Goal: Information Seeking & Learning: Learn about a topic

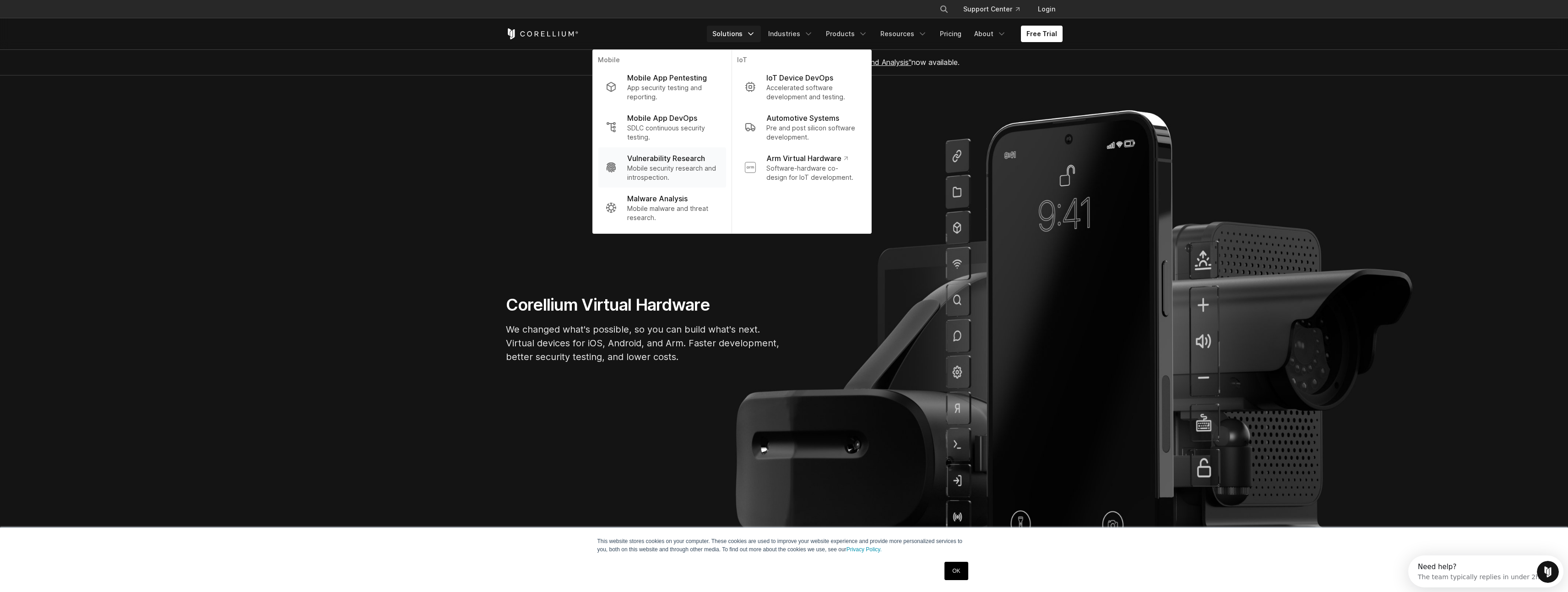
click at [680, 165] on p "Mobile security research and introspection." at bounding box center [673, 173] width 91 height 18
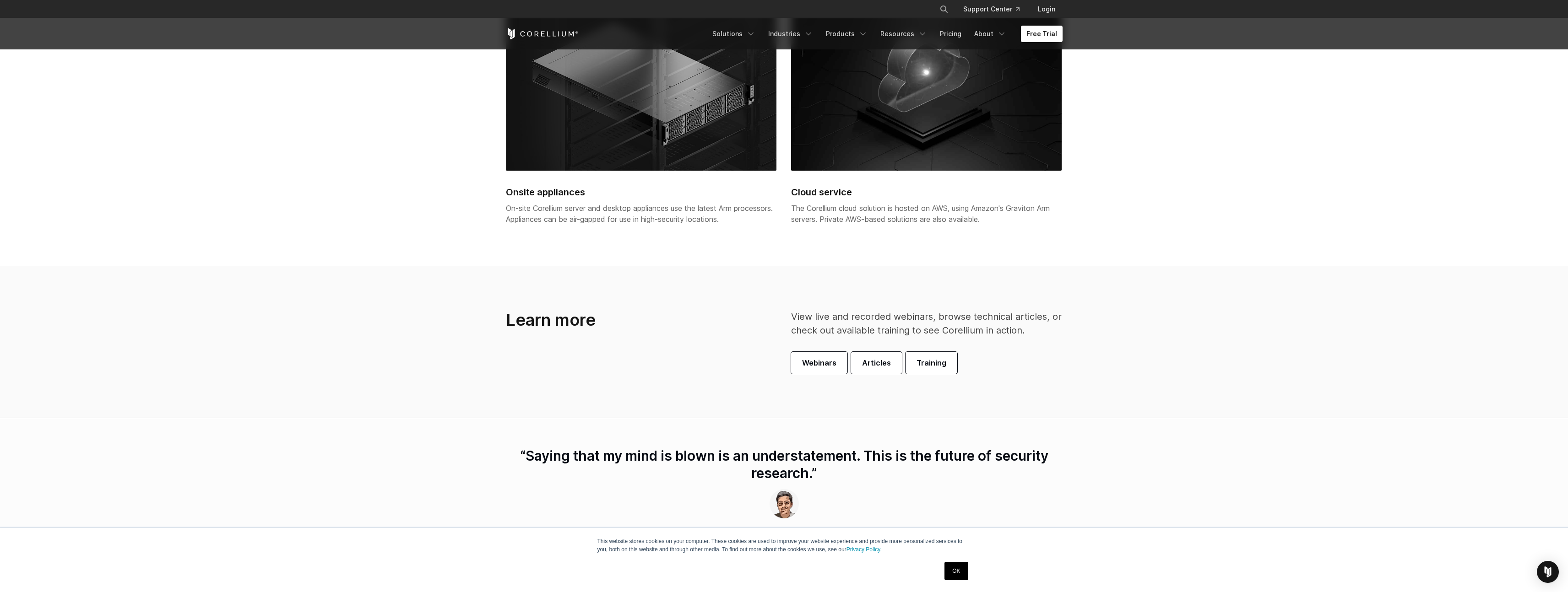
scroll to position [2217, 0]
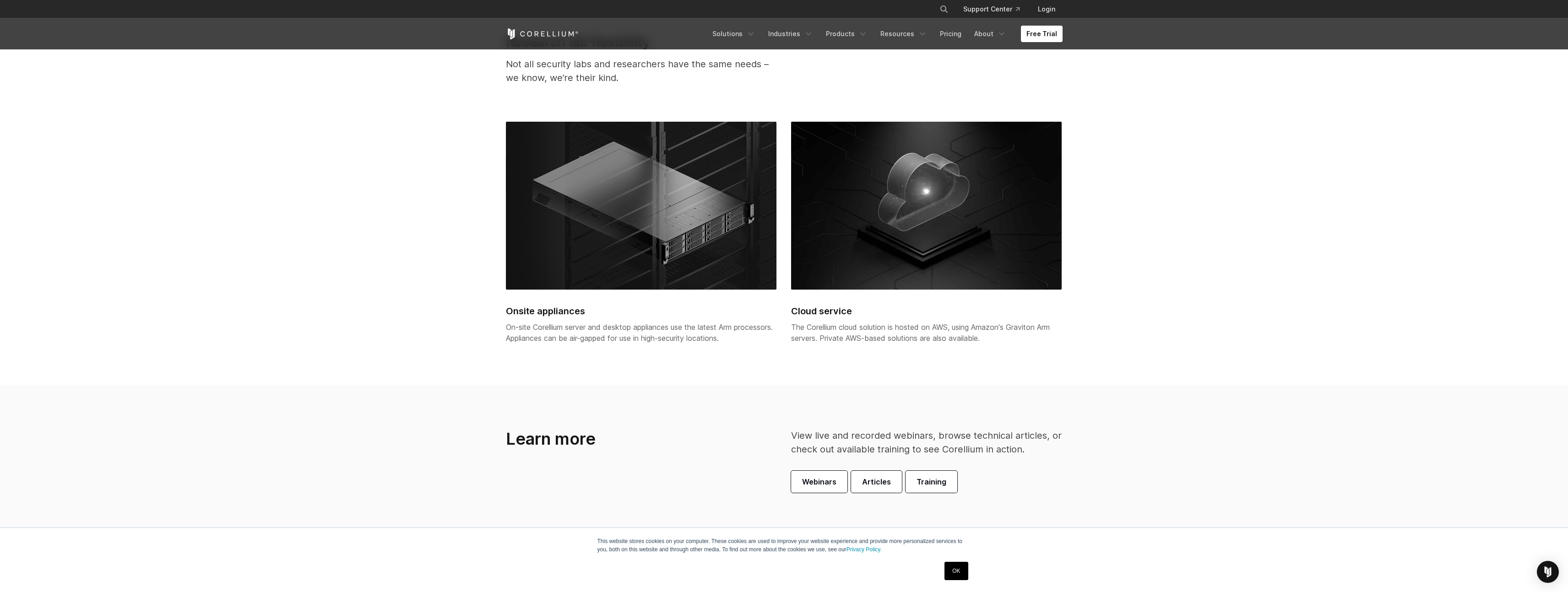
click at [595, 224] on img at bounding box center [641, 206] width 271 height 169
click at [570, 314] on h2 "Onsite appliances" at bounding box center [641, 311] width 271 height 14
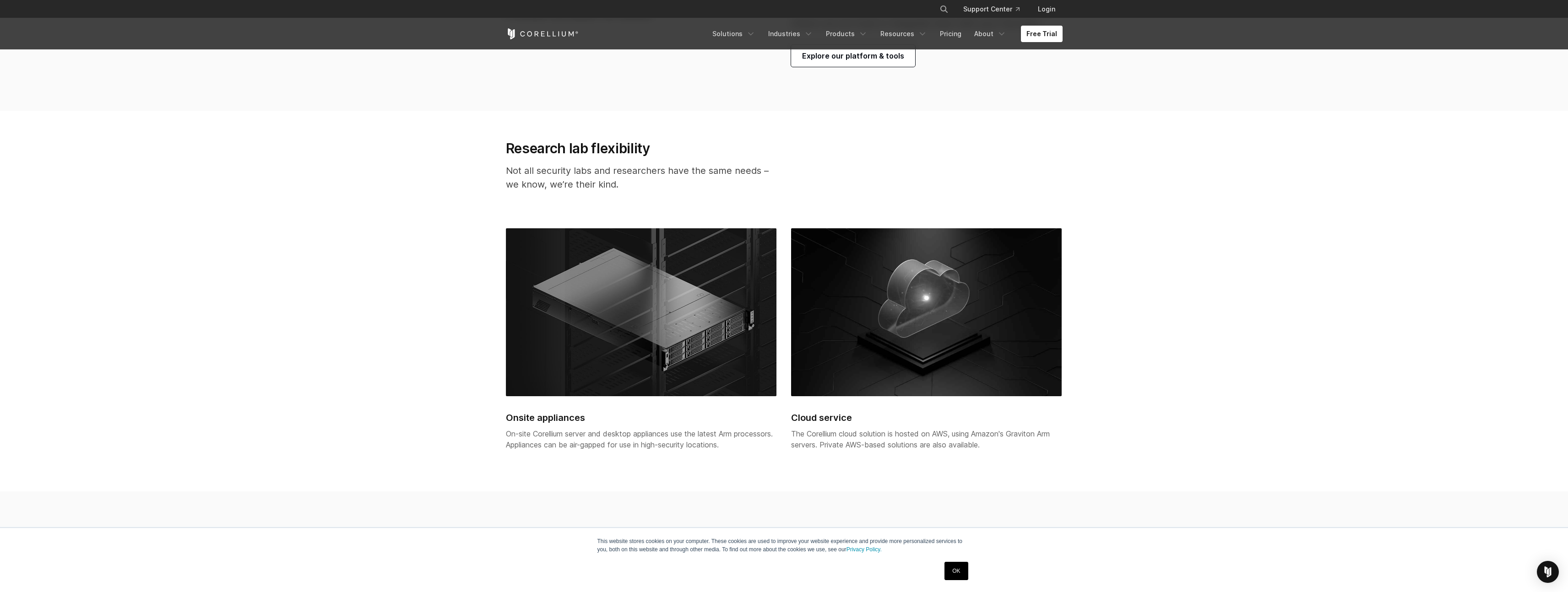
click at [587, 260] on img at bounding box center [641, 312] width 271 height 169
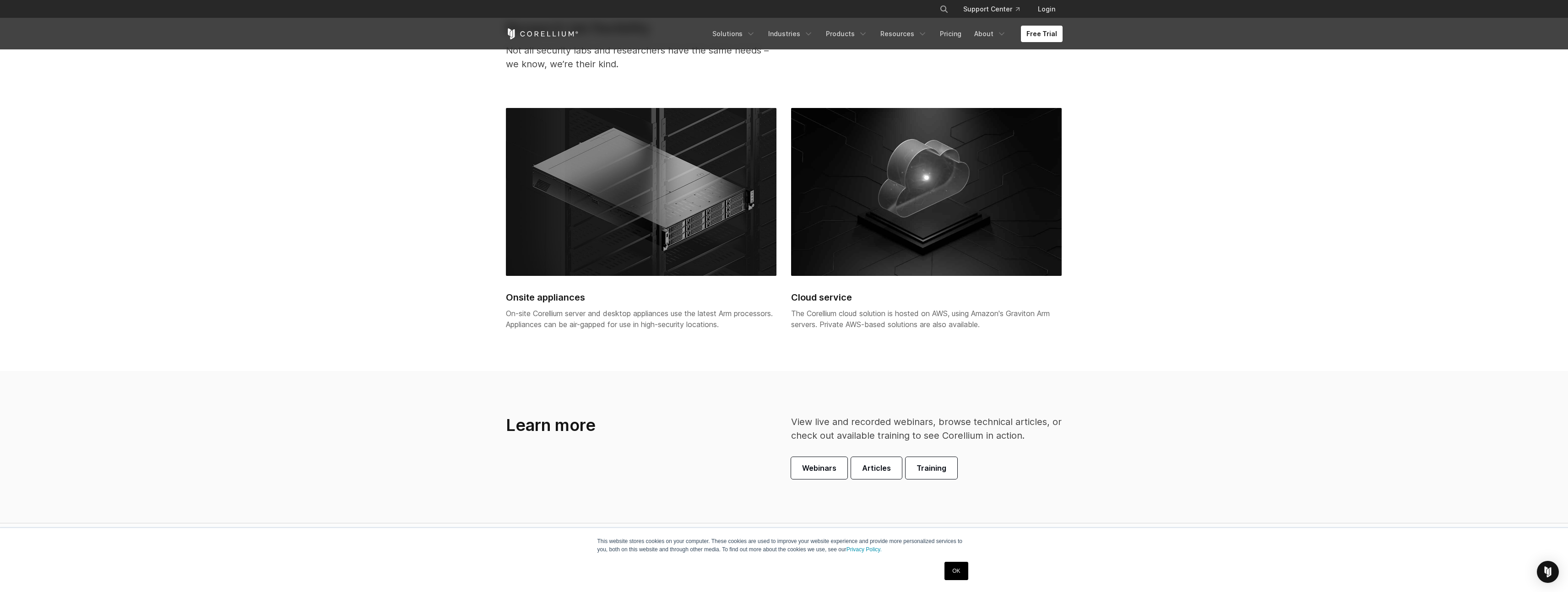
click at [609, 204] on img at bounding box center [641, 192] width 271 height 169
click at [601, 173] on img at bounding box center [641, 192] width 271 height 169
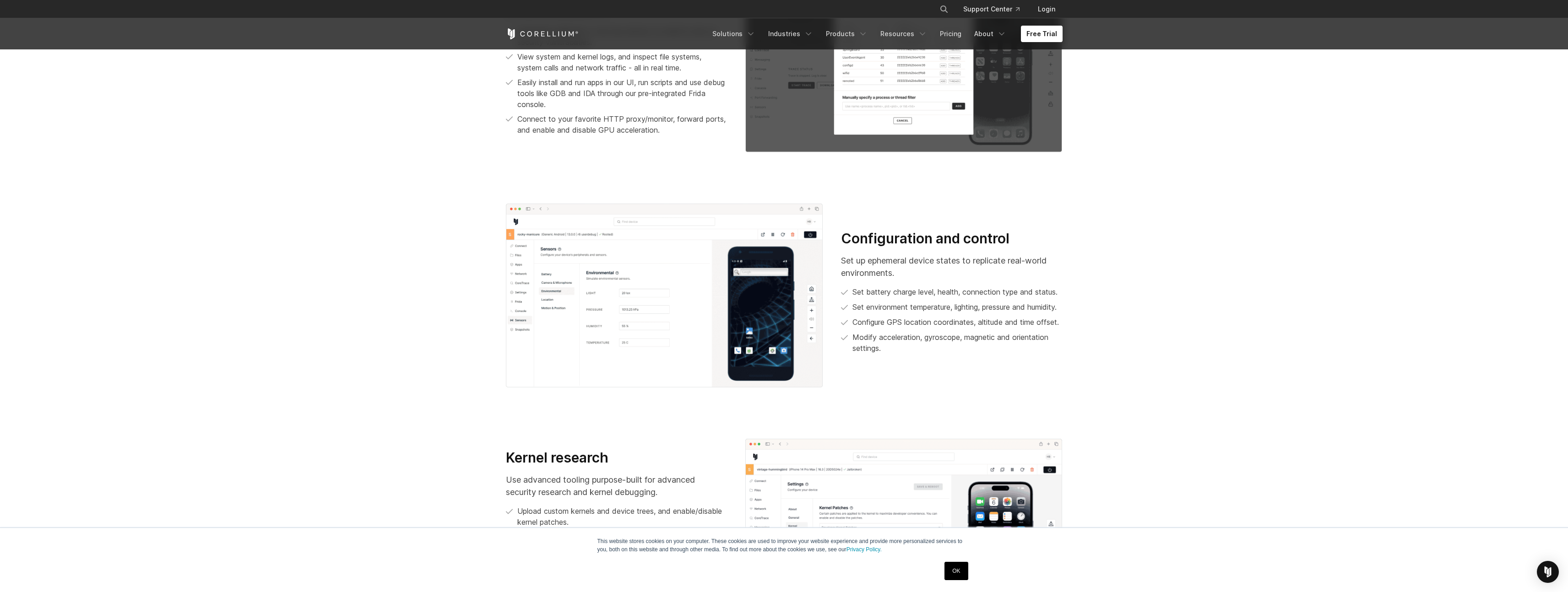
scroll to position [130, 0]
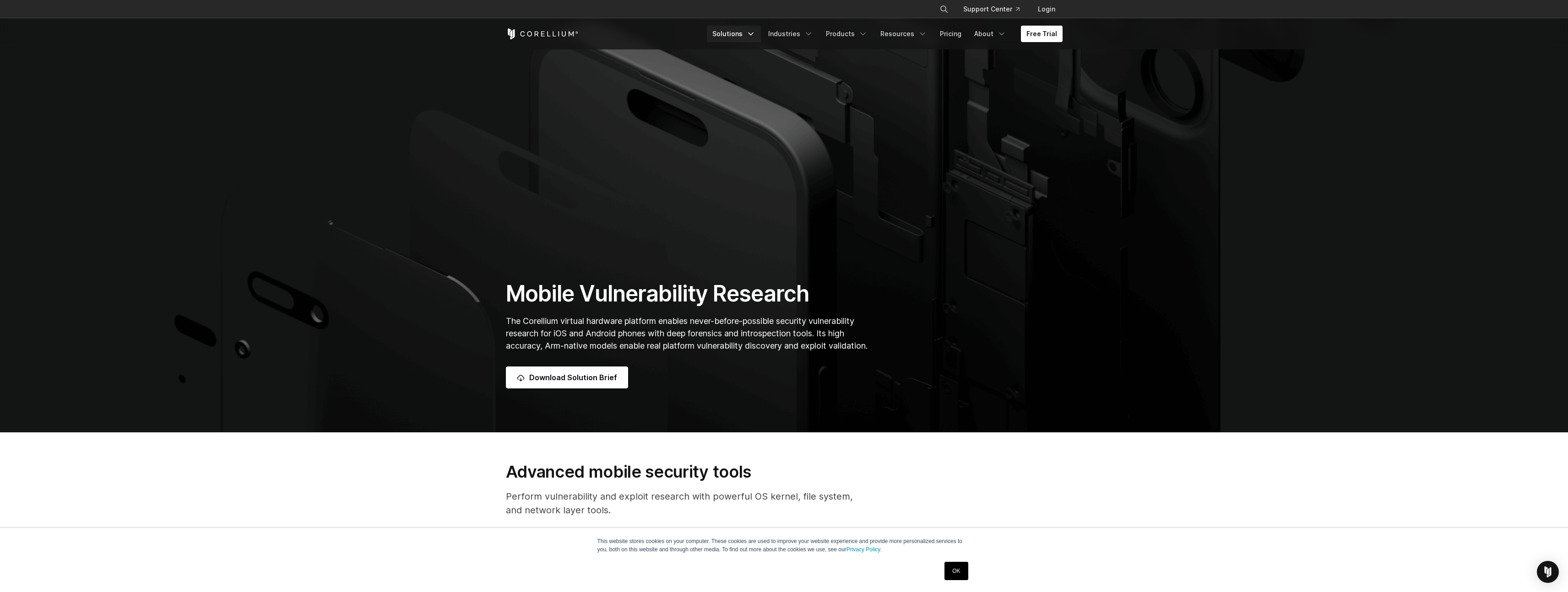
click at [747, 38] on link "Solutions" at bounding box center [733, 33] width 54 height 16
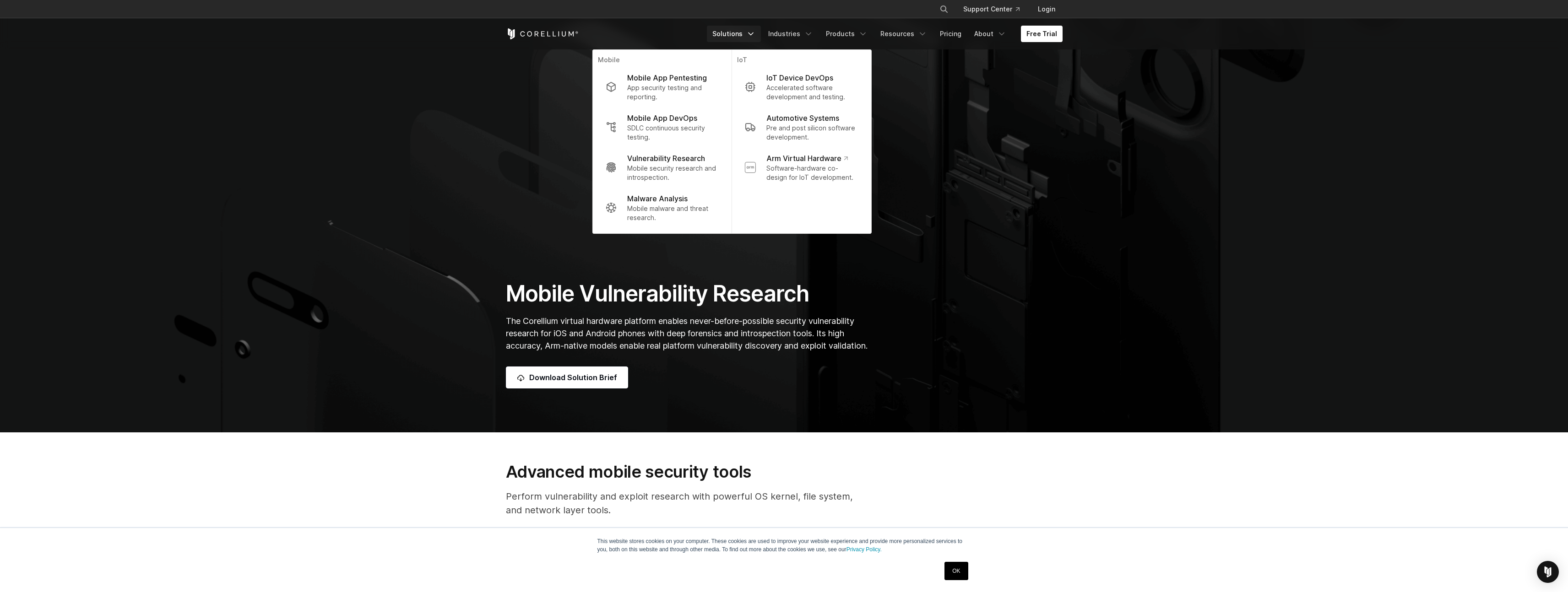
click at [747, 38] on link "Solutions" at bounding box center [733, 33] width 54 height 16
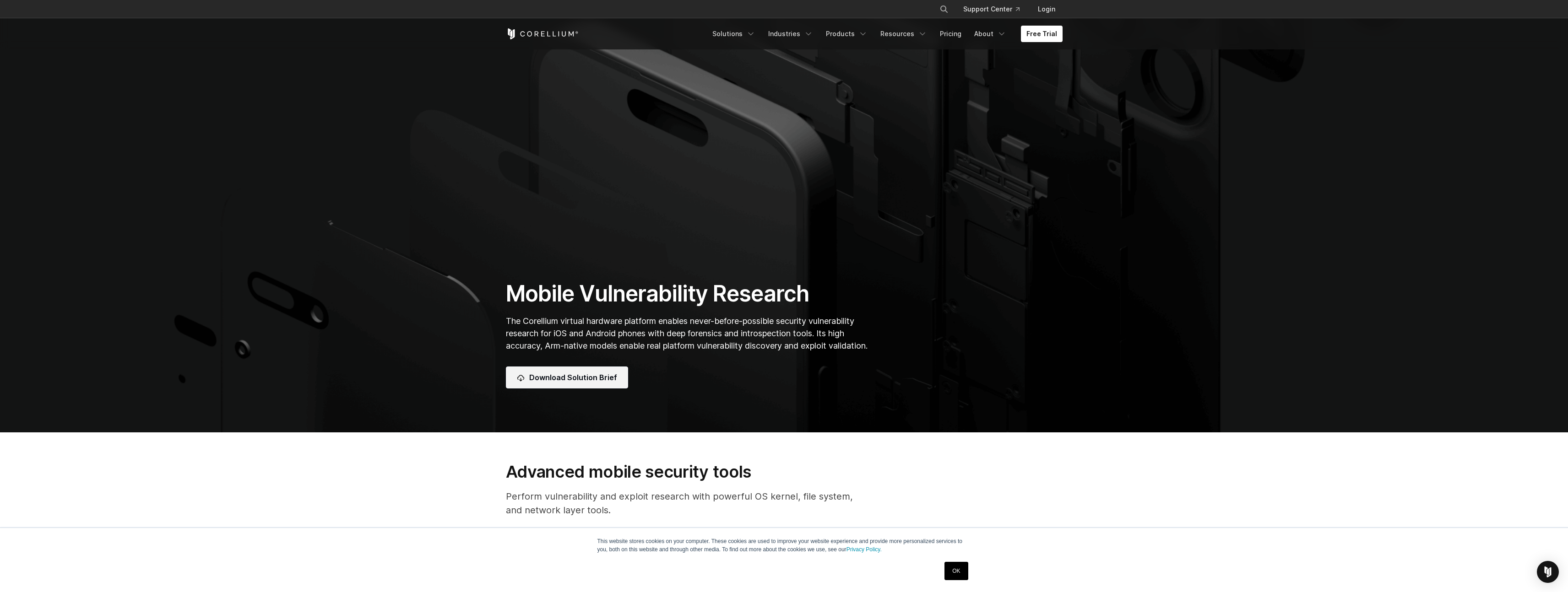
click at [593, 383] on span "Download Solution Brief" at bounding box center [573, 377] width 88 height 11
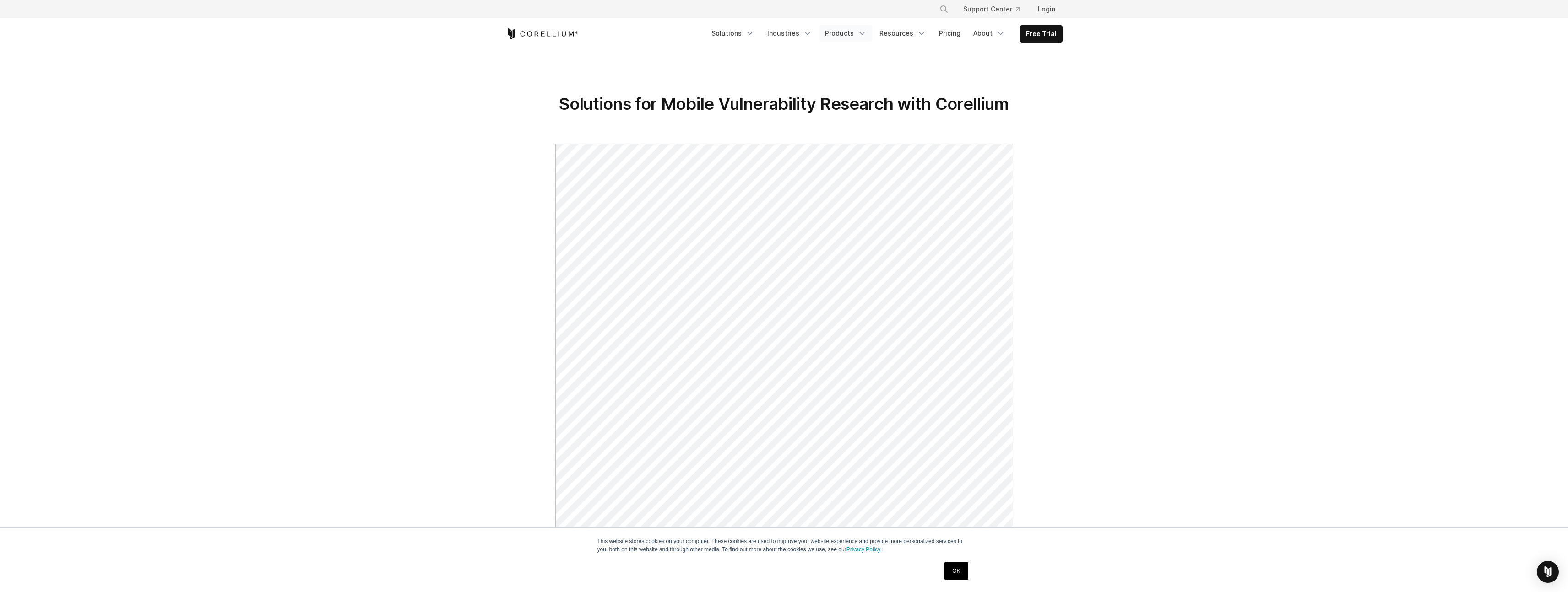
click at [852, 33] on link "Products" at bounding box center [845, 33] width 52 height 16
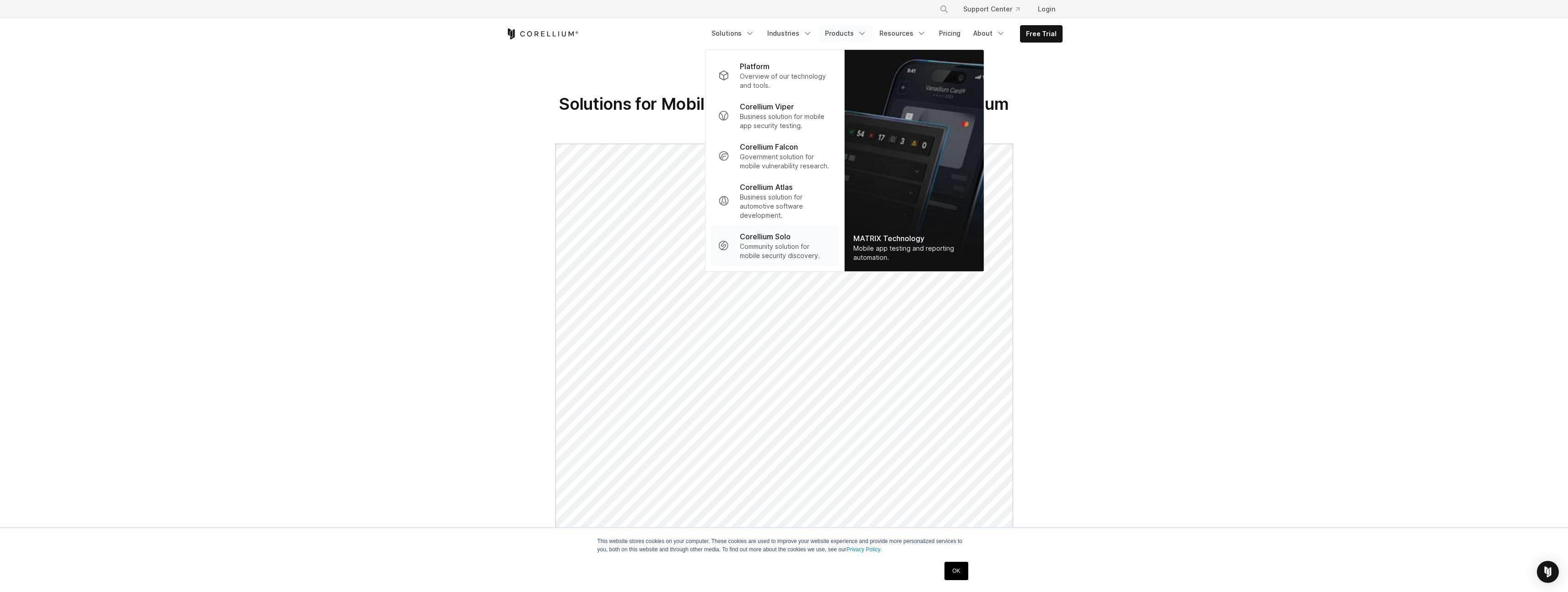
click at [763, 259] on p "Community solution for mobile security discovery." at bounding box center [785, 251] width 91 height 18
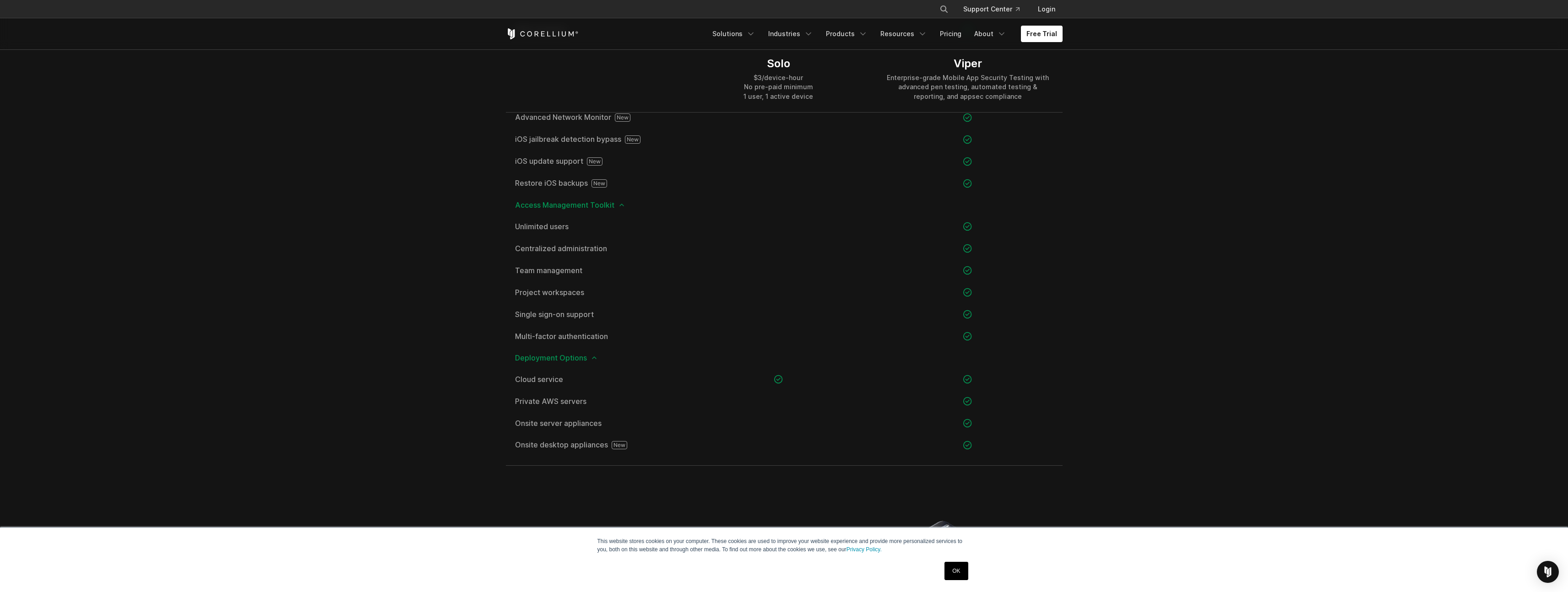
scroll to position [1126, 0]
click at [581, 439] on span "Onsite desktop appliances" at bounding box center [595, 439] width 159 height 9
click at [621, 442] on icon at bounding box center [620, 439] width 16 height 9
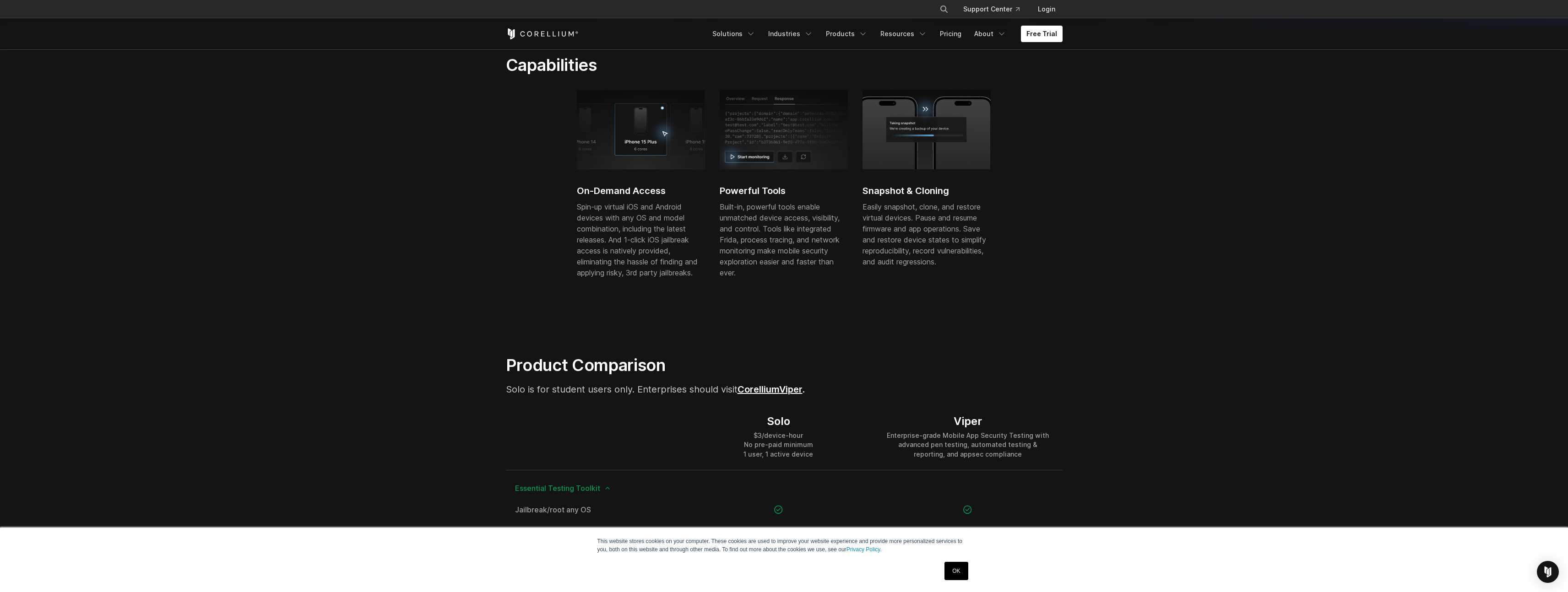
scroll to position [0, 0]
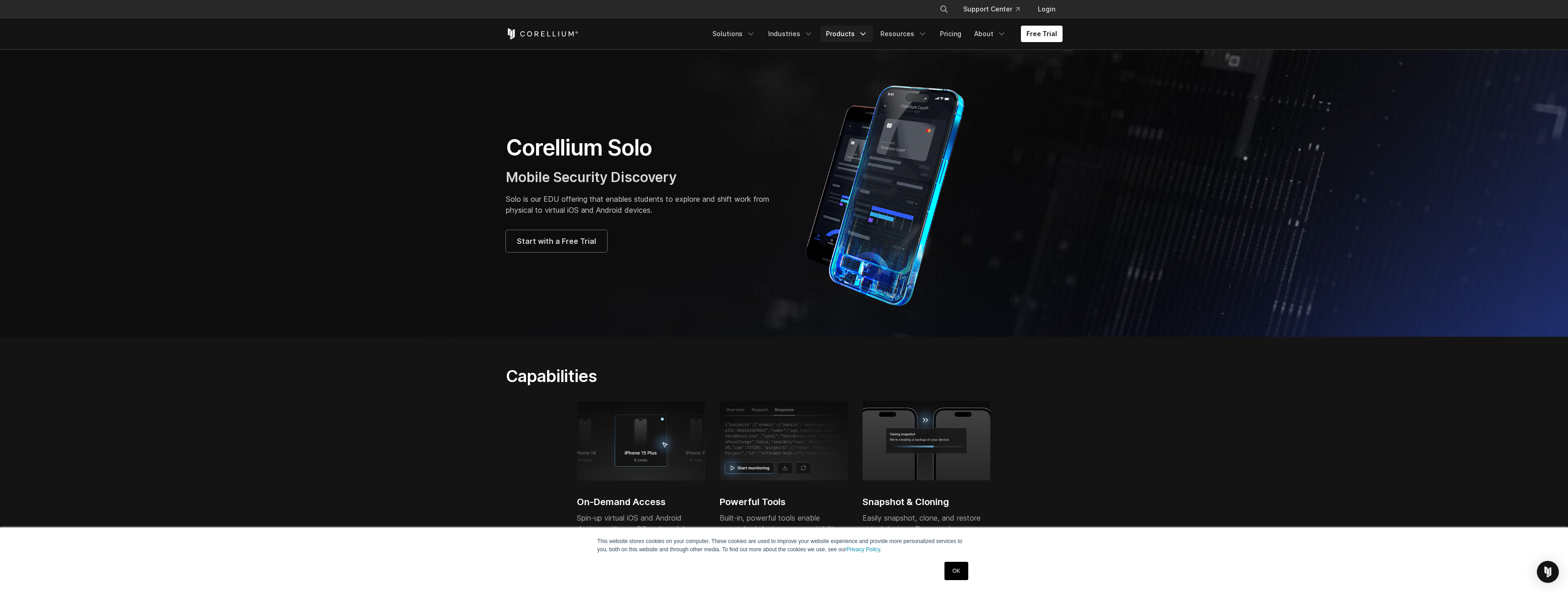
click at [866, 33] on polyline "Navigation Menu" at bounding box center [863, 34] width 5 height 2
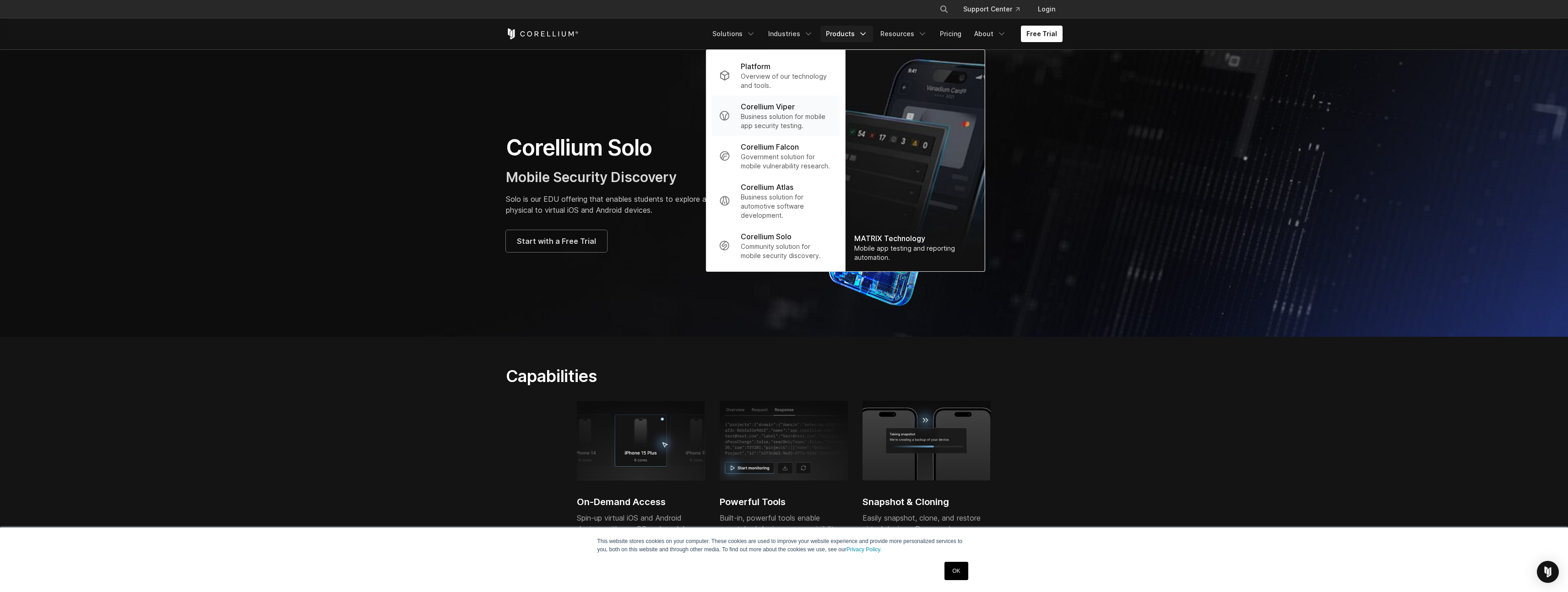
click at [765, 121] on p "Business solution for mobile app security testing." at bounding box center [786, 121] width 91 height 18
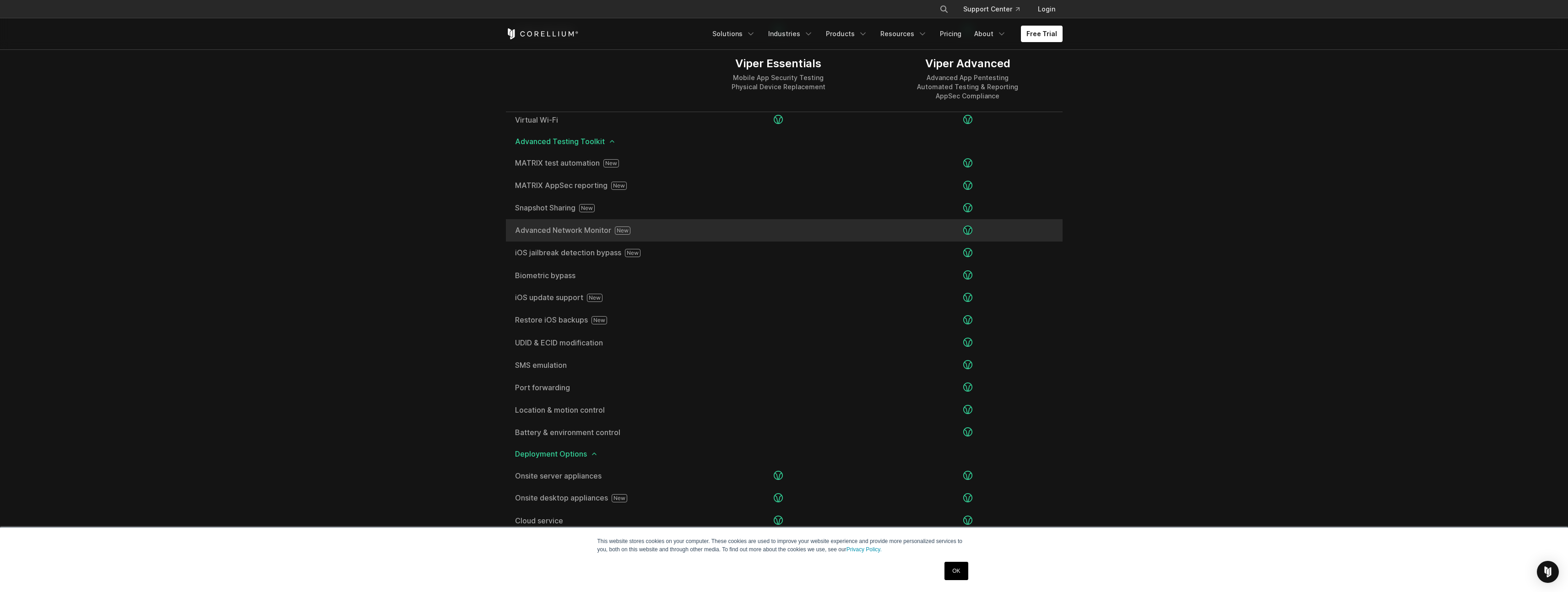
scroll to position [1673, 0]
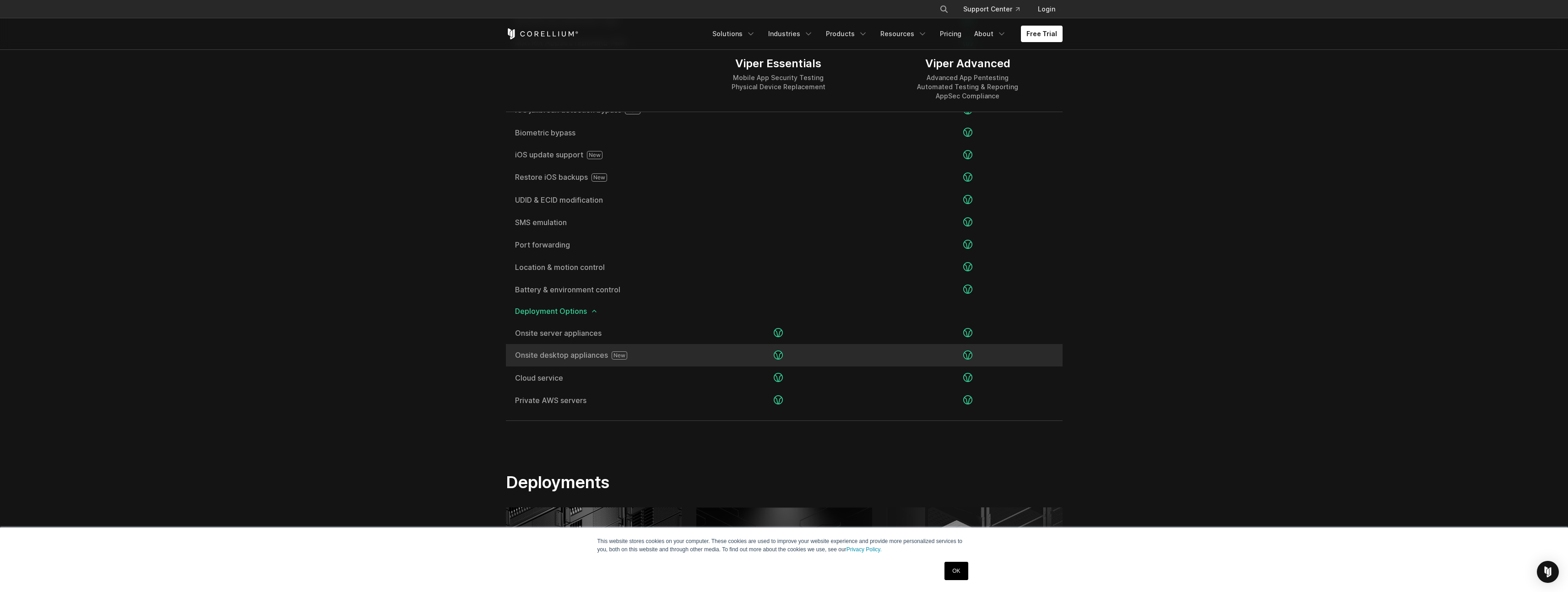
click at [580, 353] on span "Onsite desktop appliances" at bounding box center [595, 356] width 159 height 9
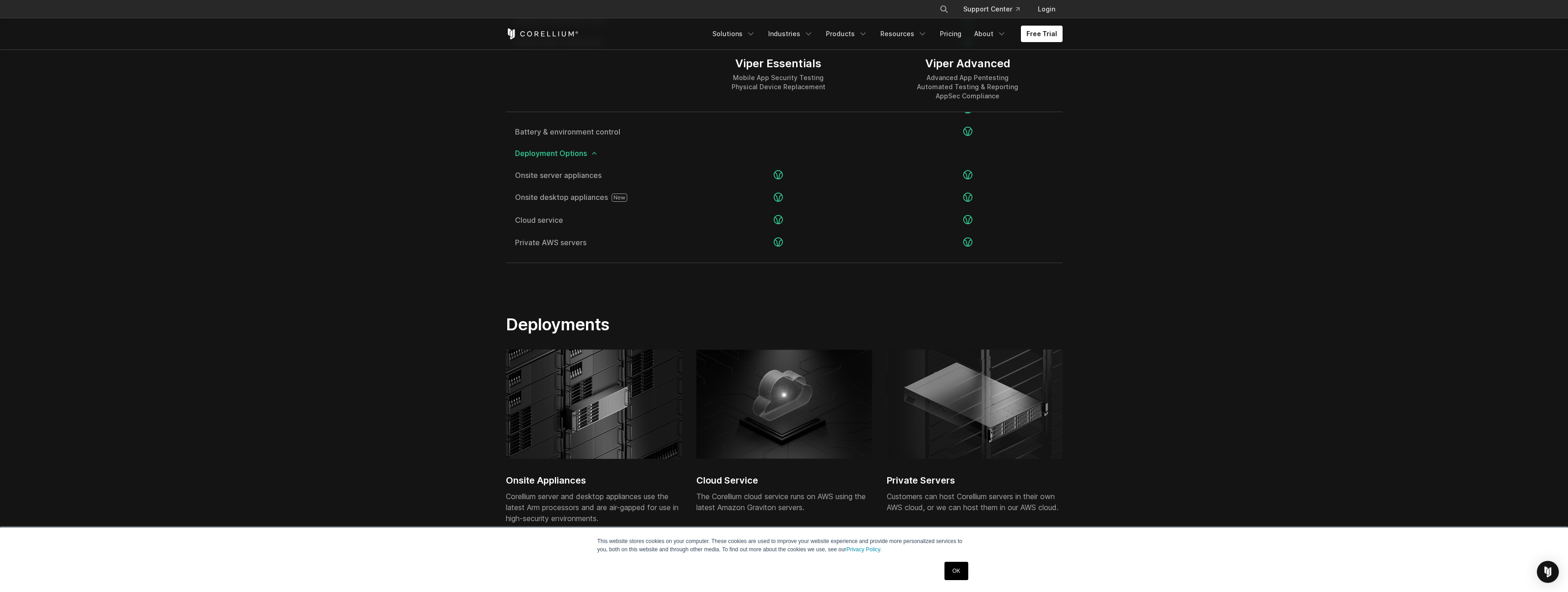
scroll to position [1936, 0]
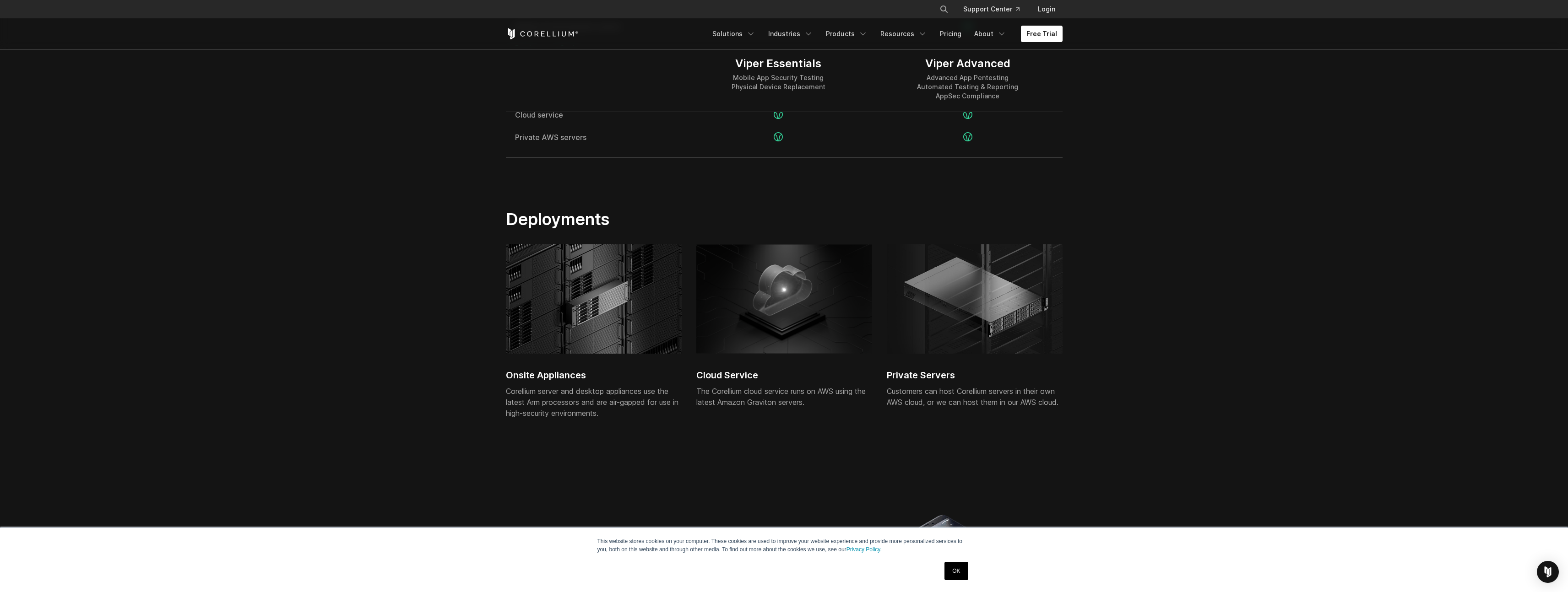
click at [576, 335] on img at bounding box center [593, 299] width 176 height 110
drag, startPoint x: 558, startPoint y: 388, endPoint x: 561, endPoint y: 383, distance: 5.8
click at [558, 388] on div "Corellium server and desktop appliances use the latest Arm processors and are a…" at bounding box center [593, 402] width 176 height 33
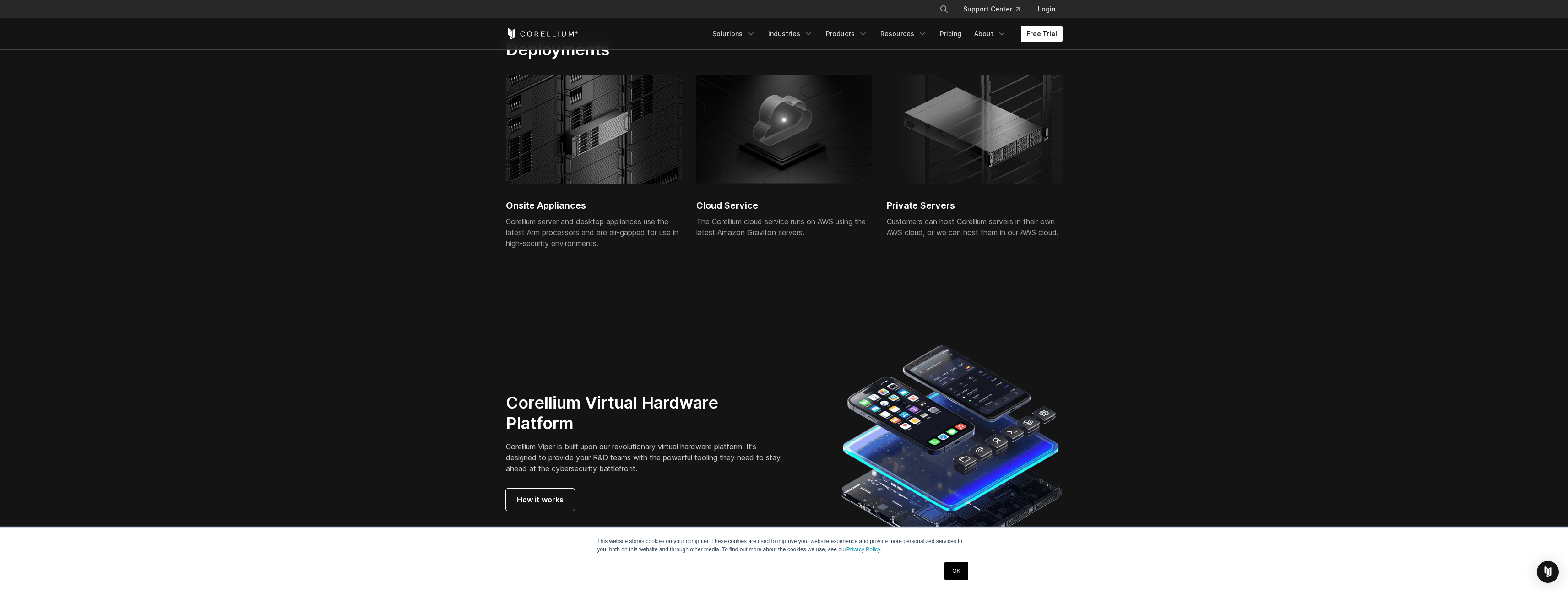
scroll to position [2135, 0]
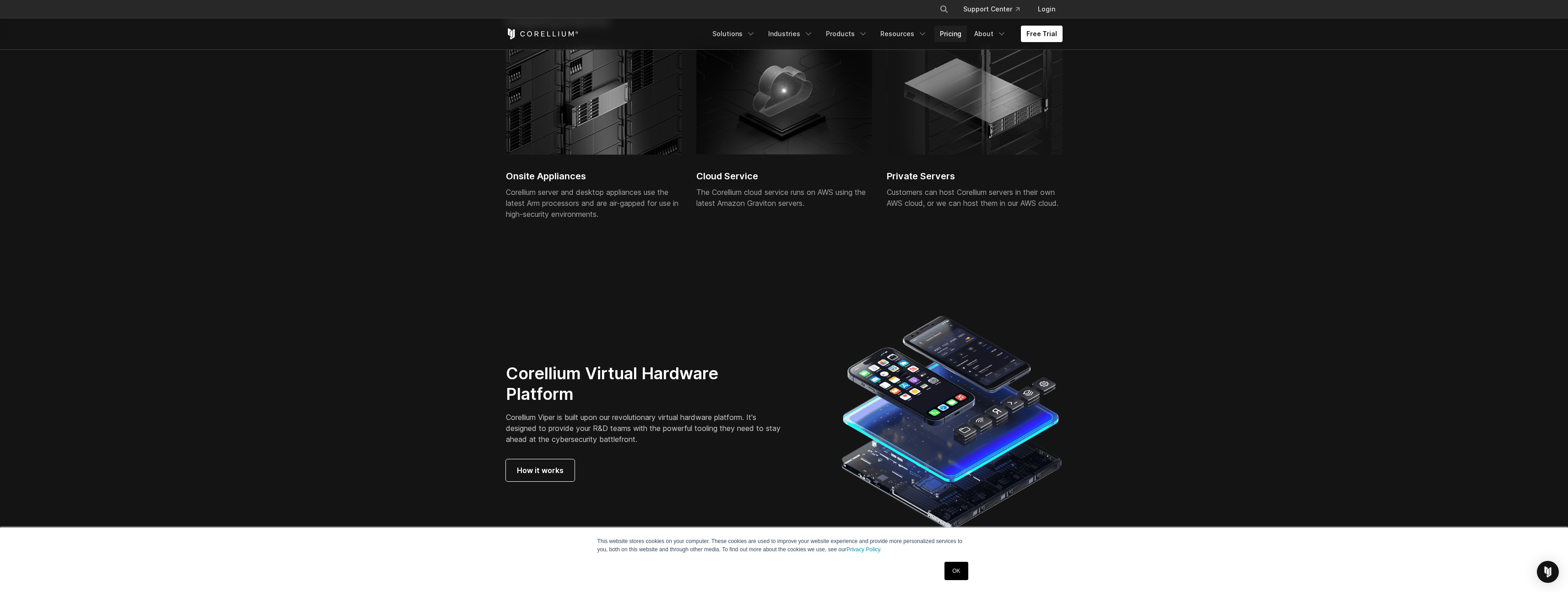
click at [956, 29] on link "Pricing" at bounding box center [950, 33] width 32 height 16
click at [956, 33] on link "Pricing" at bounding box center [950, 33] width 32 height 16
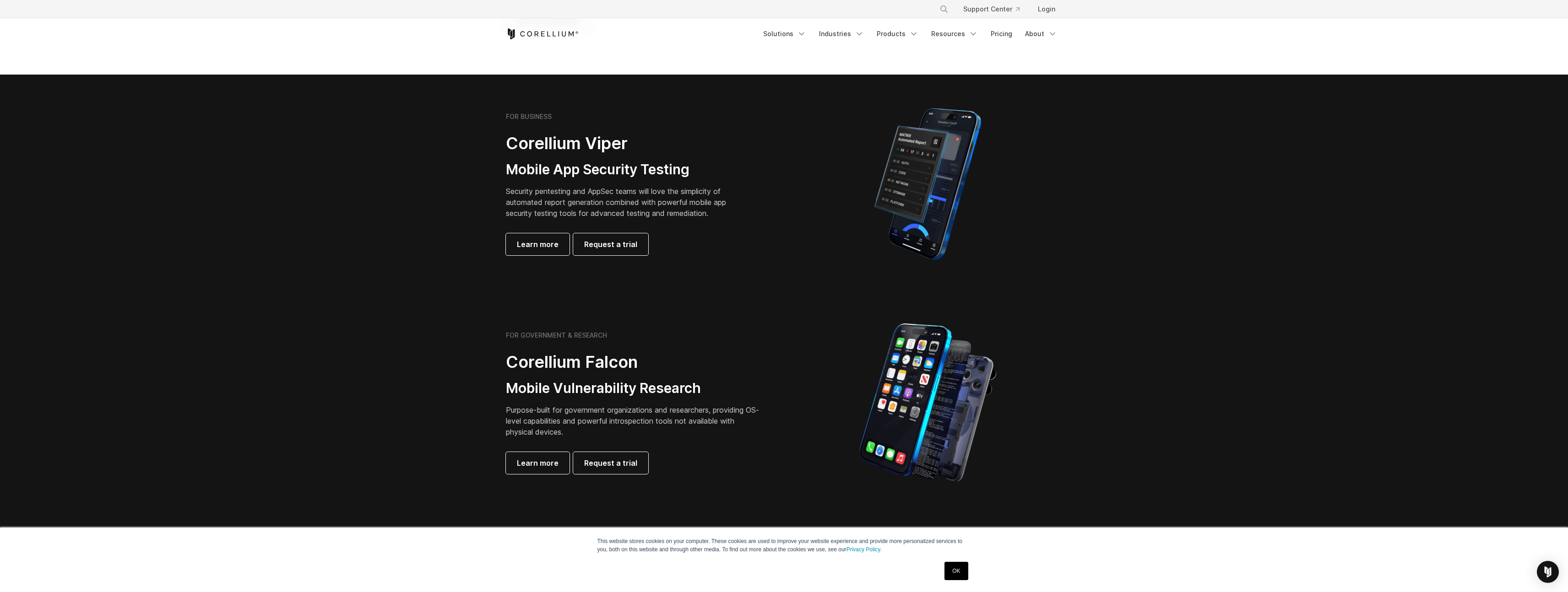
scroll to position [173, 0]
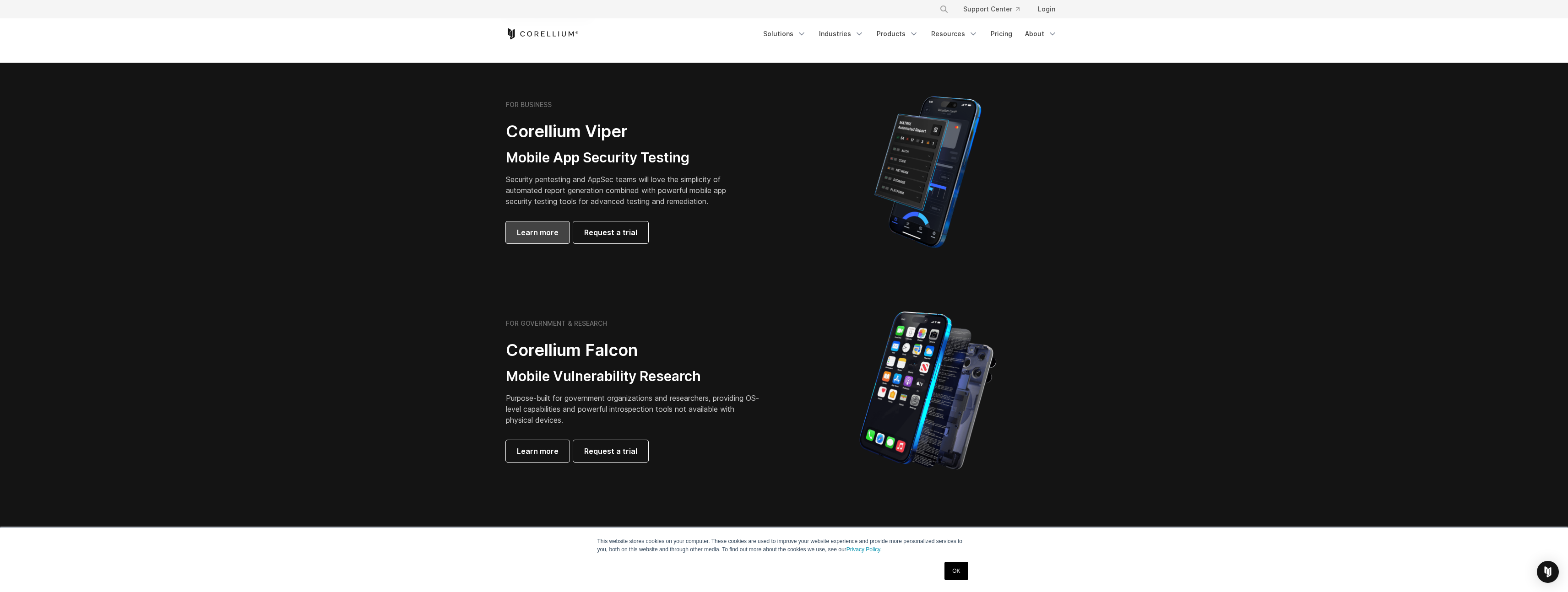
click at [541, 234] on span "Learn more" at bounding box center [537, 232] width 41 height 11
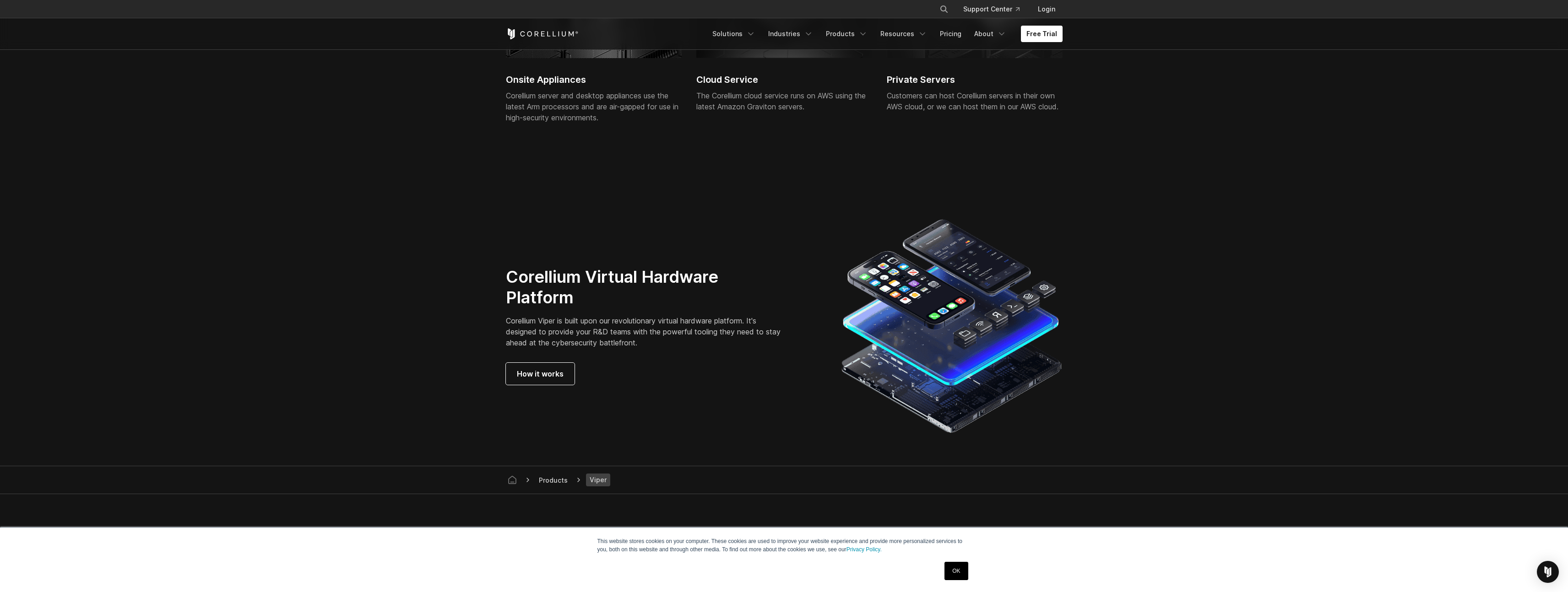
scroll to position [2497, 0]
